Goal: Task Accomplishment & Management: Manage account settings

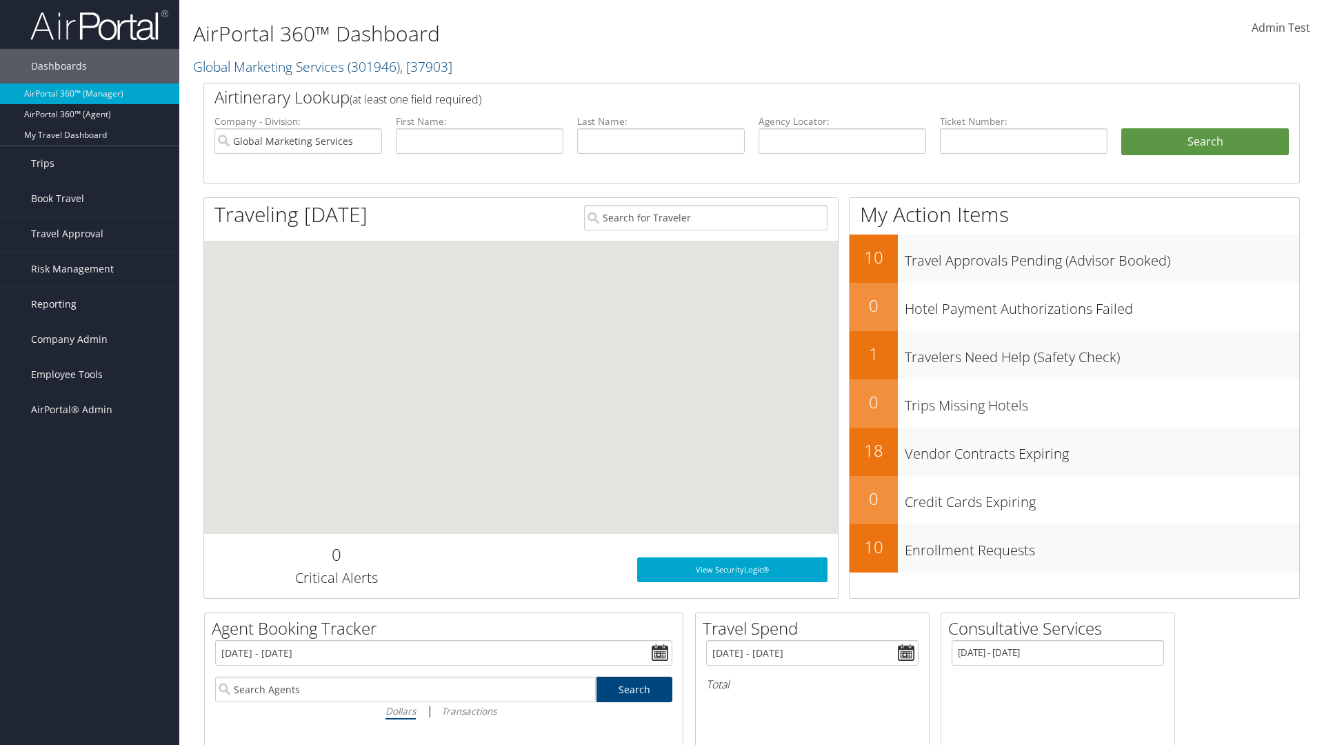
click at [90, 339] on span "Company Admin" at bounding box center [69, 339] width 77 height 34
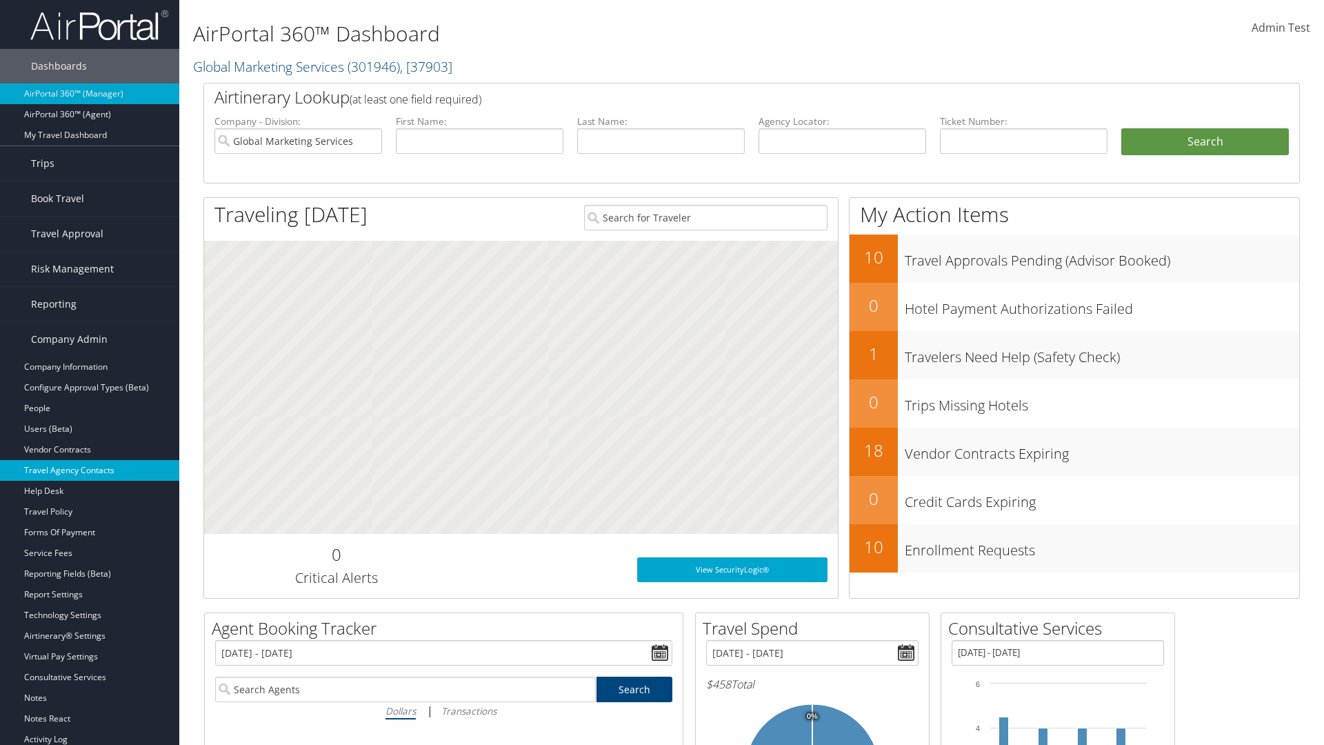
click at [90, 470] on link "Travel Agency Contacts" at bounding box center [89, 470] width 179 height 21
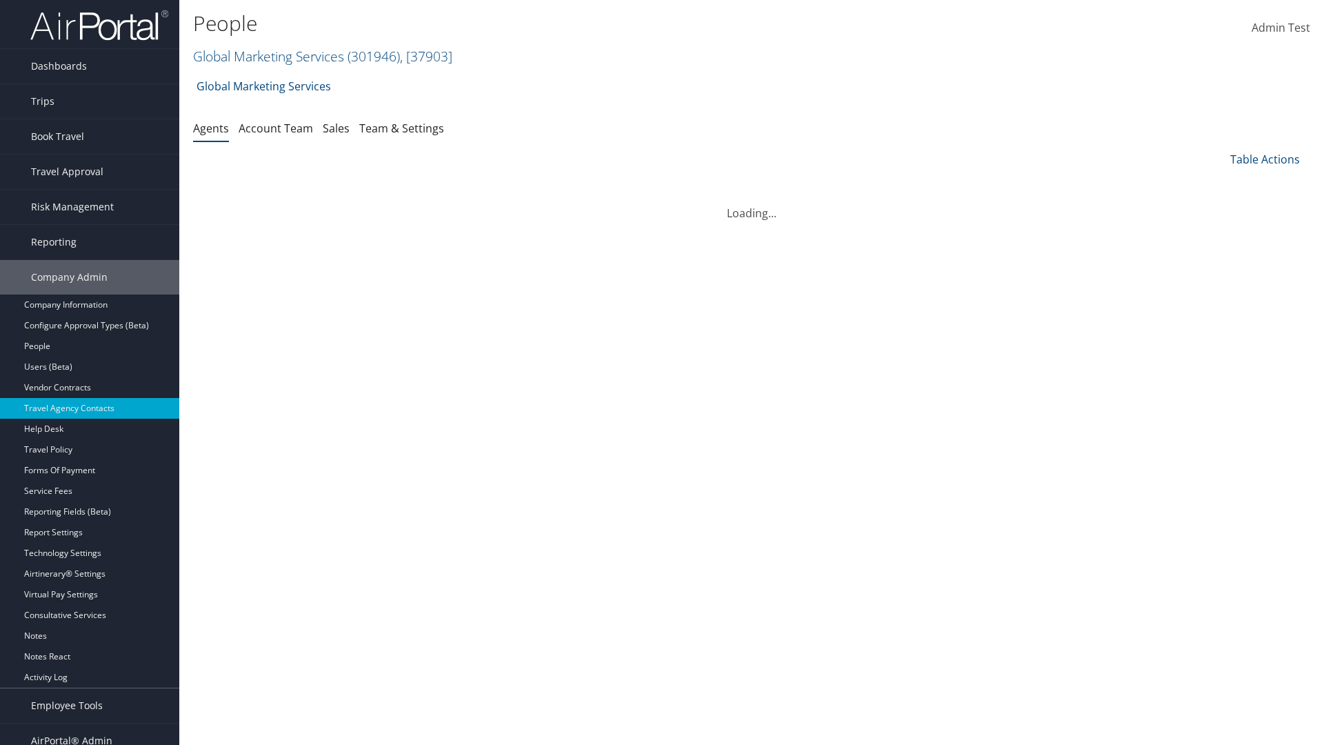
click at [267, 56] on link "Global Marketing Services ( 301946 ) , [ 37903 ]" at bounding box center [322, 56] width 259 height 19
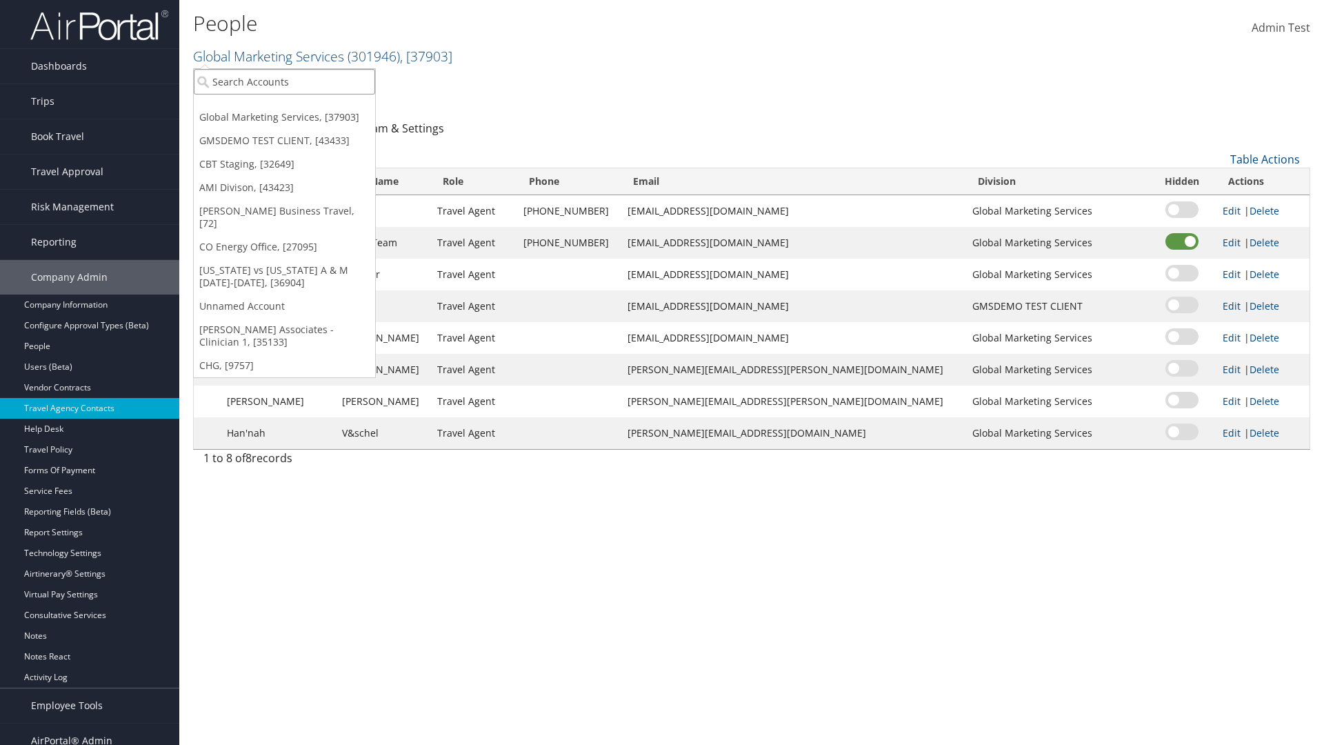
click at [284, 81] on input "search" at bounding box center [284, 82] width 181 height 26
type input "CBTSTG"
click at [284, 107] on div "CBT Staging (CBTSTG), [32649]" at bounding box center [284, 107] width 197 height 12
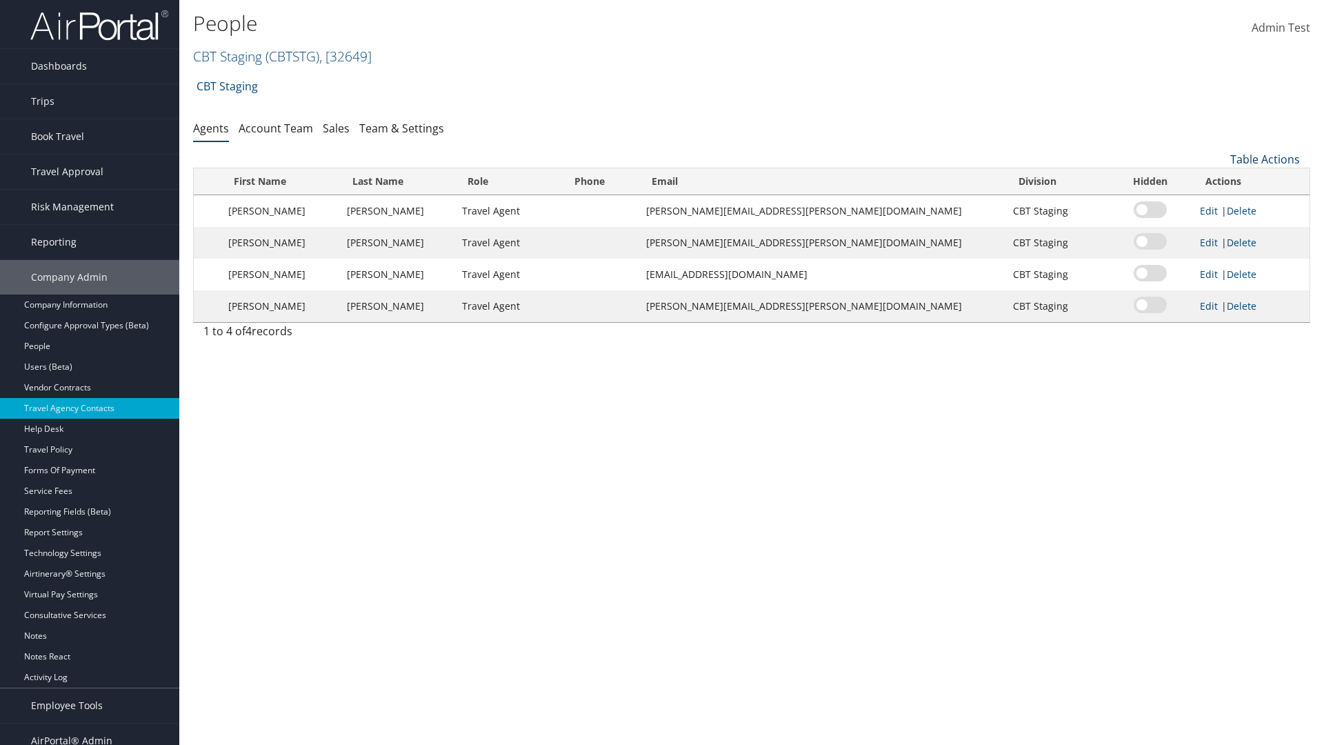
click at [1265, 159] on link "Table Actions" at bounding box center [1265, 159] width 70 height 15
click at [1219, 204] on link "Add New Contact" at bounding box center [1218, 203] width 181 height 23
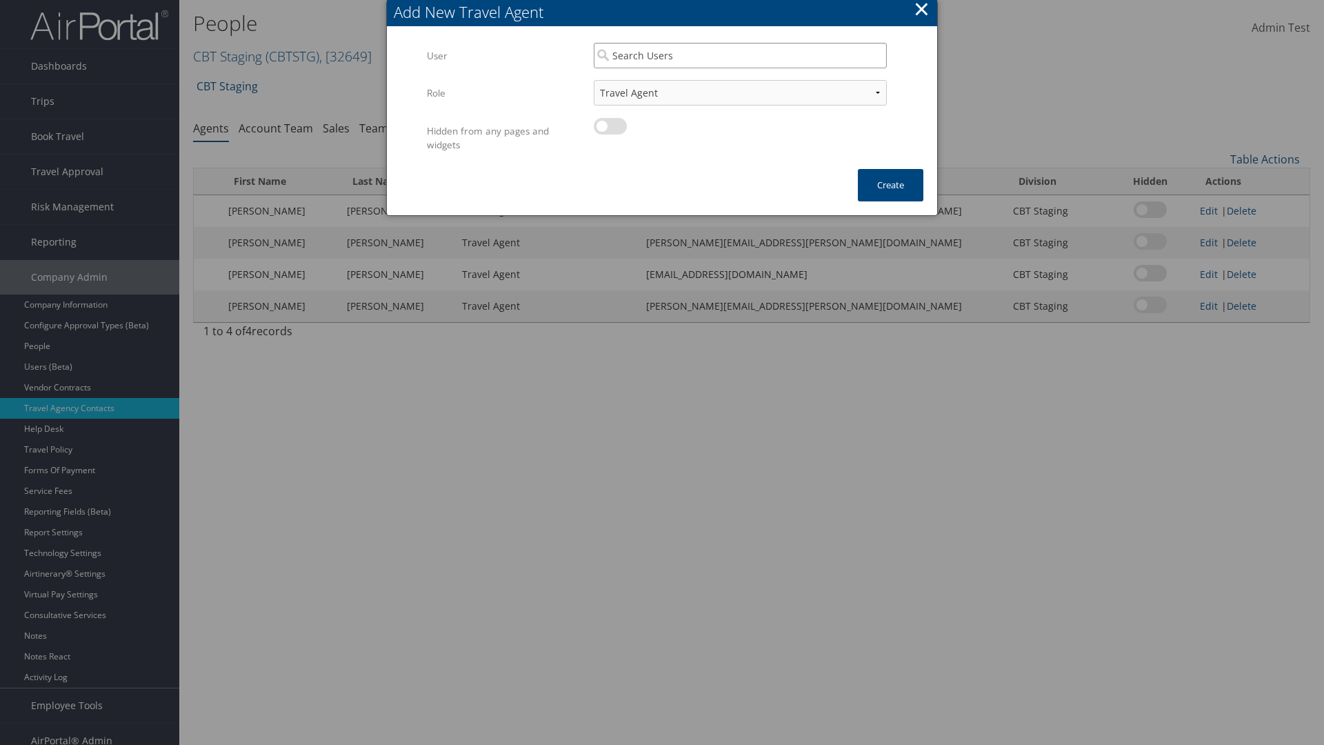
click at [740, 55] on input "search" at bounding box center [740, 56] width 293 height 26
click at [740, 88] on div "User" at bounding box center [741, 95] width 288 height 14
type input "Traveler Test"
click at [890, 185] on button "Create" at bounding box center [891, 185] width 66 height 32
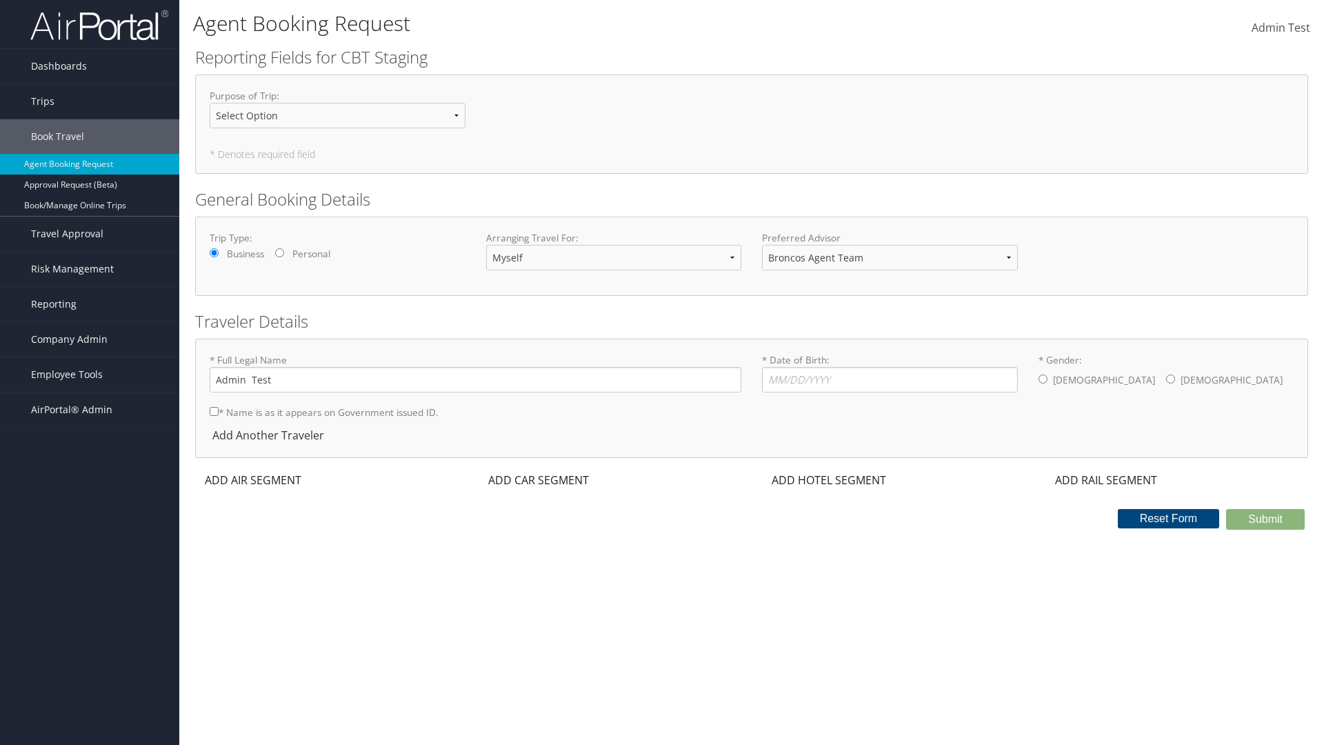
select select "[EMAIL_ADDRESS][DOMAIN_NAME]"
click at [90, 339] on span "Company Admin" at bounding box center [69, 339] width 77 height 34
click at [90, 470] on link "Travel Agency Contacts" at bounding box center [89, 470] width 179 height 21
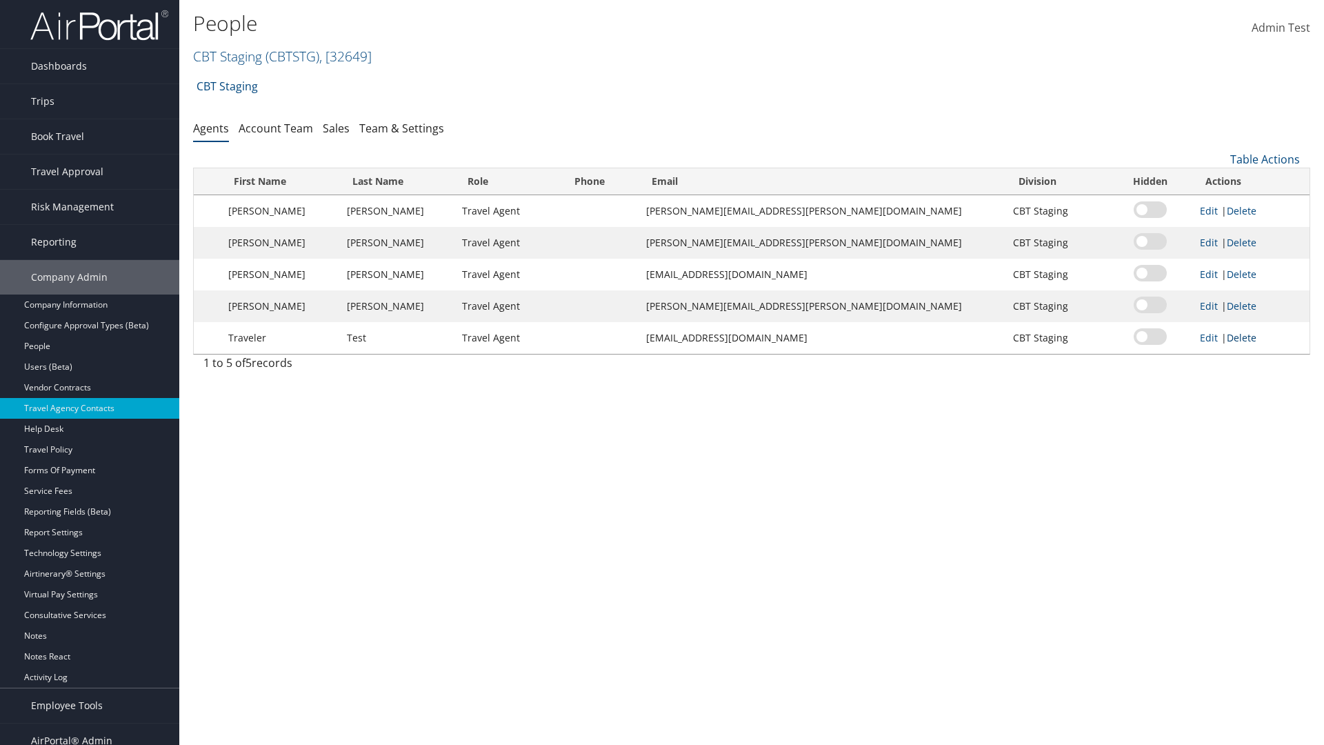
click at [1231, 337] on link "Delete" at bounding box center [1242, 337] width 30 height 13
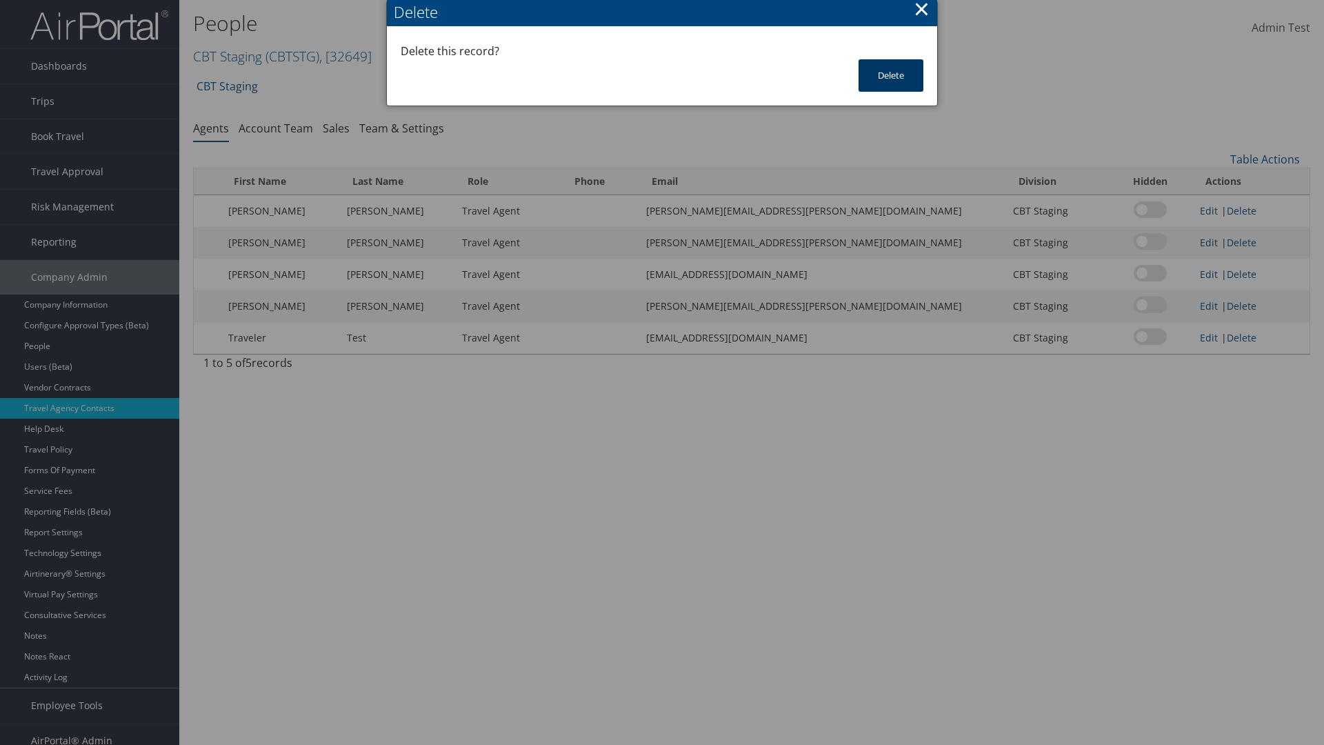
click at [891, 75] on button "Delete" at bounding box center [891, 75] width 65 height 32
